Goal: Information Seeking & Learning: Learn about a topic

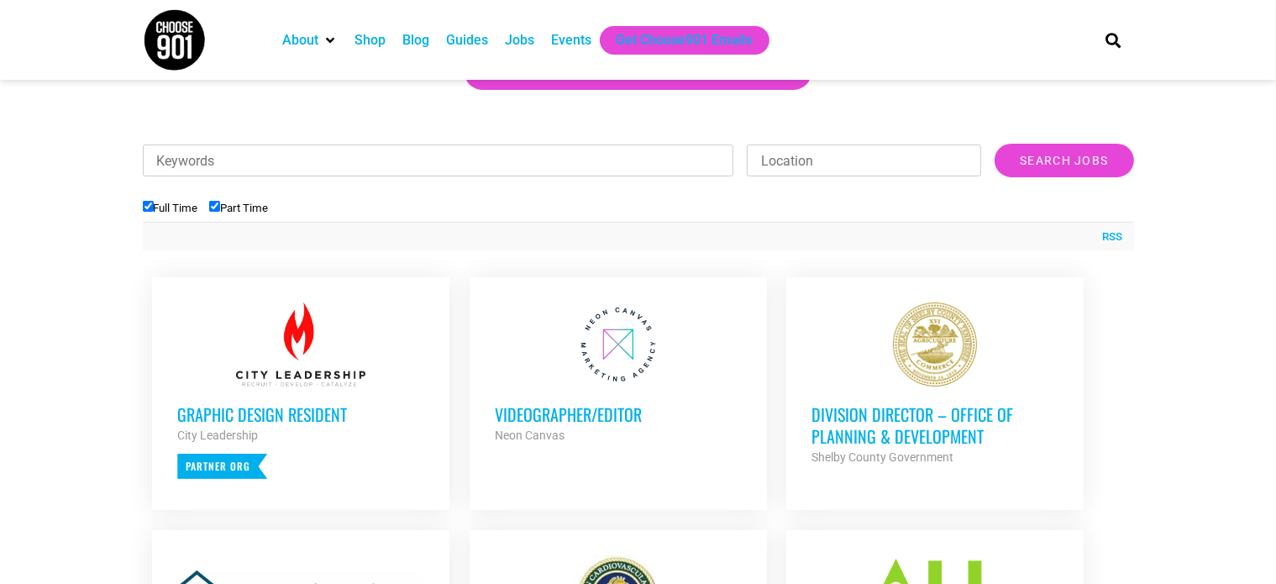
scroll to position [494, 0]
click at [516, 35] on div "Jobs" at bounding box center [519, 40] width 29 height 20
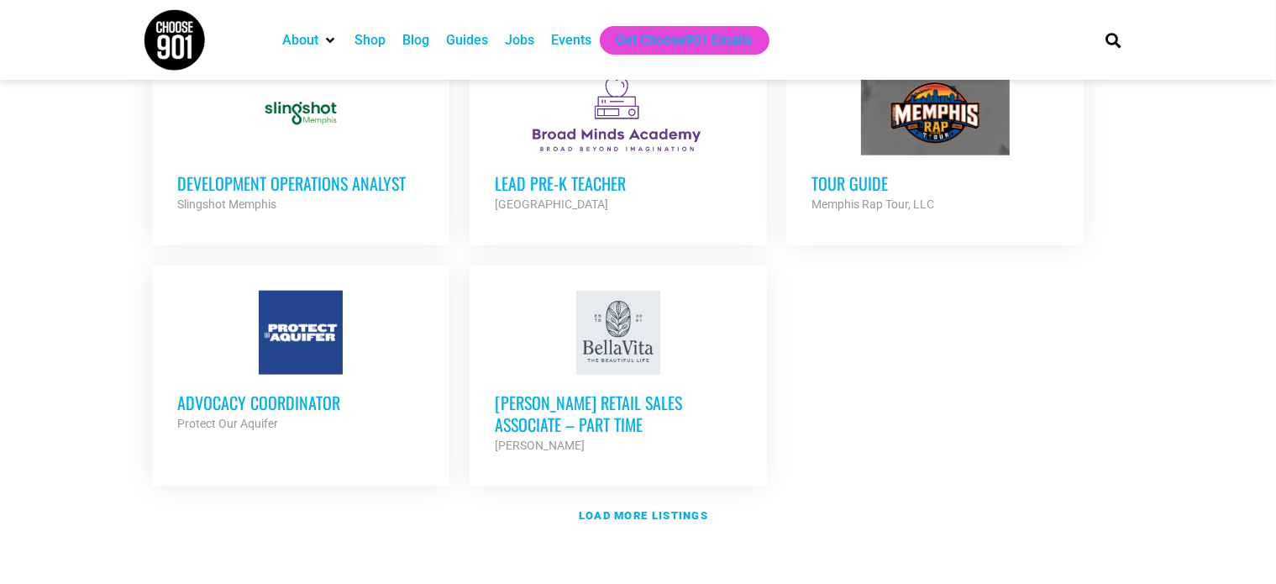
scroll to position [1940, 0]
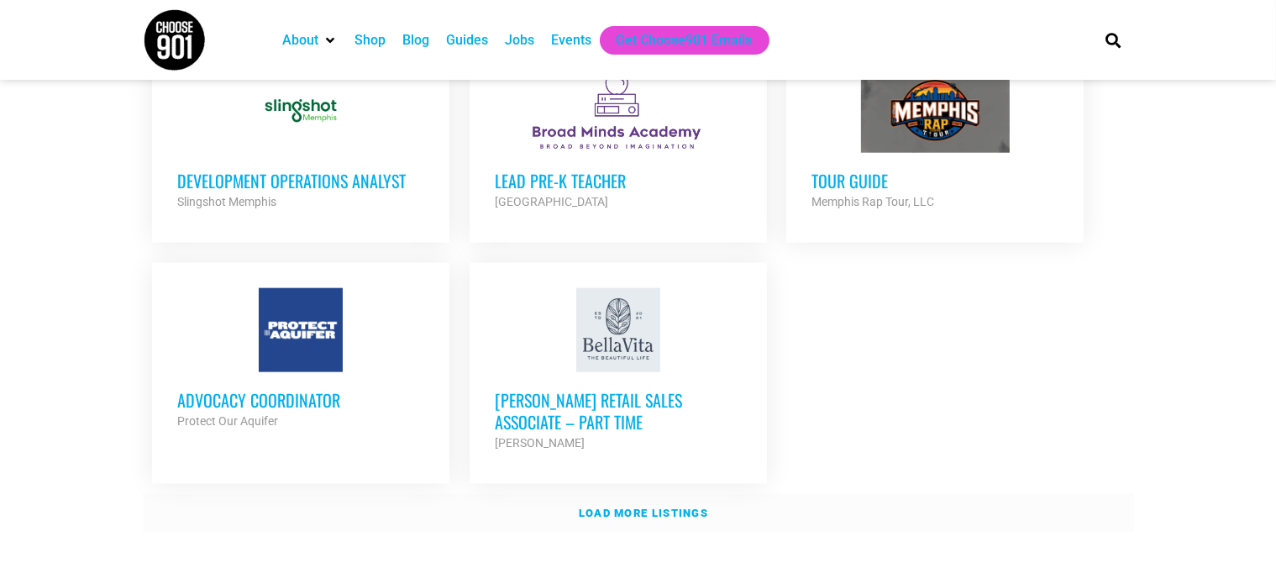
click at [621, 494] on link "Load more listings" at bounding box center [638, 513] width 991 height 39
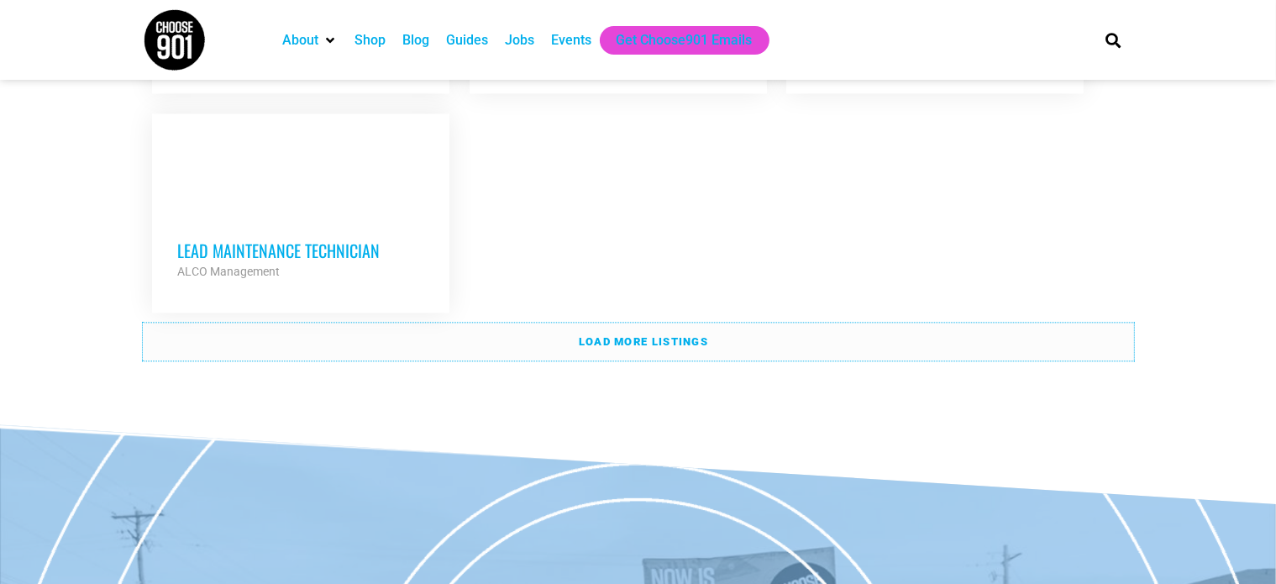
scroll to position [3774, 0]
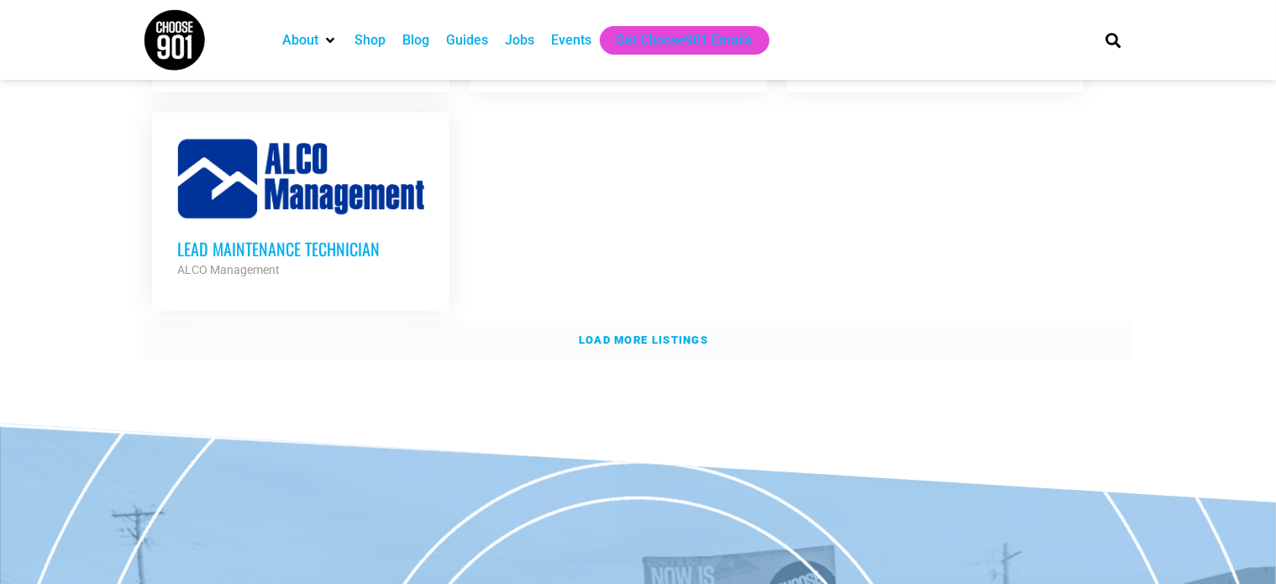
click at [212, 321] on link "Load more listings" at bounding box center [638, 340] width 991 height 39
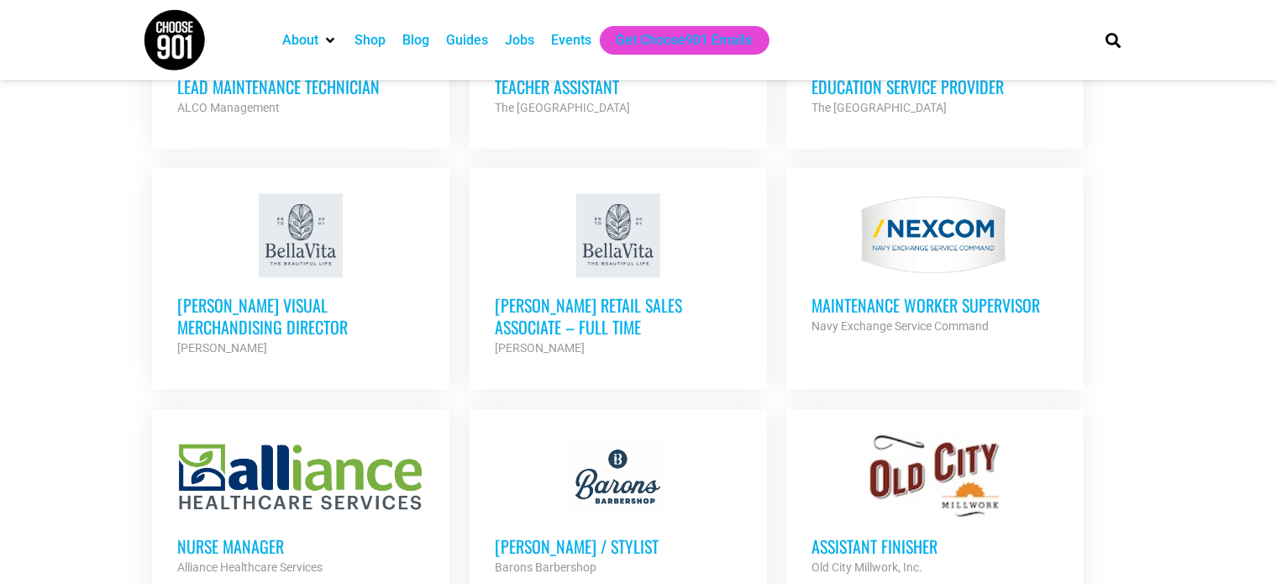
scroll to position [3940, 0]
